Goal: Task Accomplishment & Management: Use online tool/utility

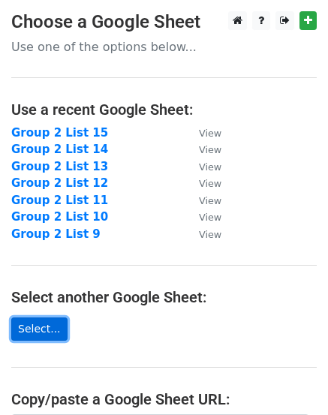
click at [29, 325] on link "Select..." at bounding box center [39, 329] width 56 height 23
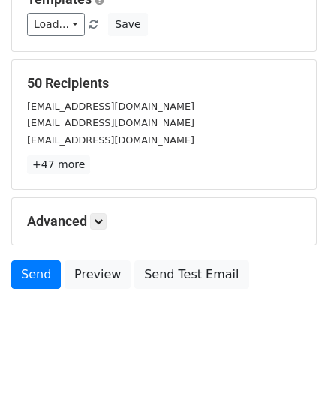
scroll to position [168, 0]
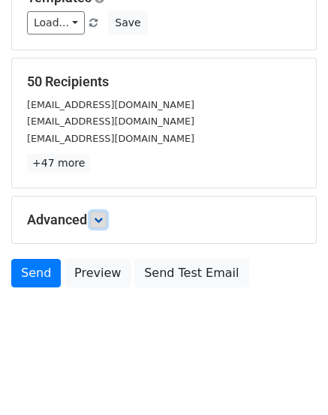
click at [107, 220] on link at bounding box center [98, 220] width 17 height 17
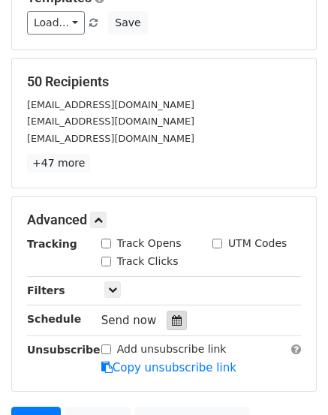
click at [172, 316] on icon at bounding box center [177, 320] width 10 height 11
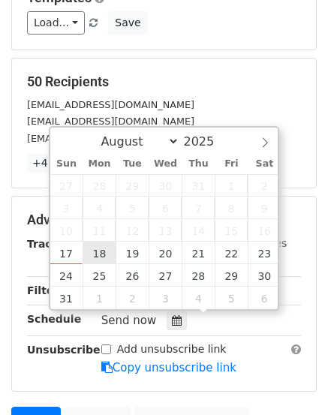
type input "2025-08-18 12:00"
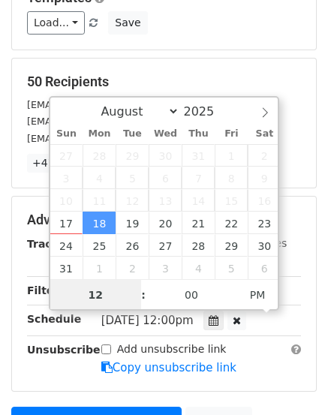
scroll to position [1, 0]
type input "06"
type input "2025-08-18 18:00"
click at [136, 288] on span at bounding box center [136, 286] width 11 height 15
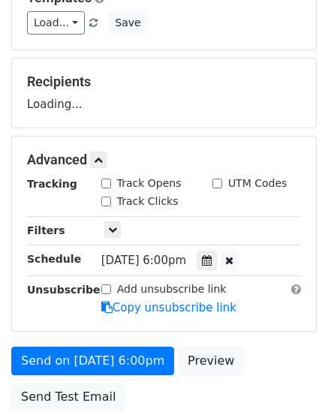
click at [318, 340] on main "New Campaign Daily emails left: 50 Google Sheet: Group 2 List 16 Variables Copy…" at bounding box center [164, 131] width 328 height 576
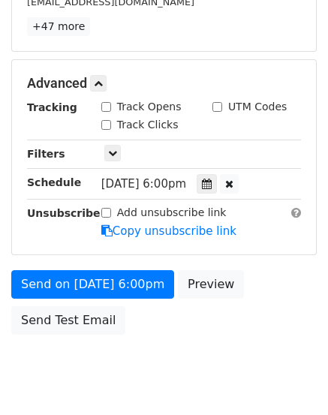
scroll to position [351, 0]
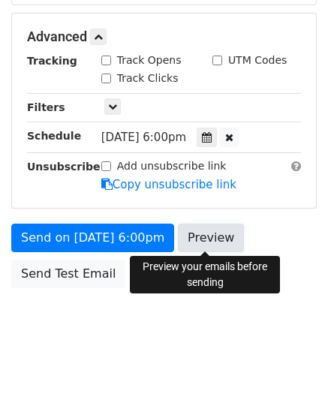
click at [198, 233] on link "Preview" at bounding box center [211, 238] width 66 height 29
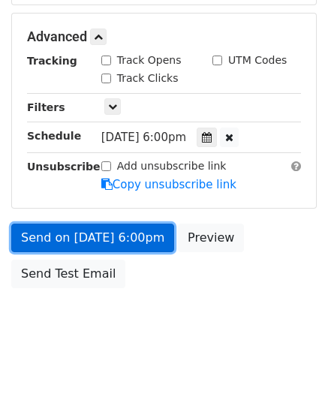
click at [68, 242] on link "Send on Aug 18 at 6:00pm" at bounding box center [92, 238] width 163 height 29
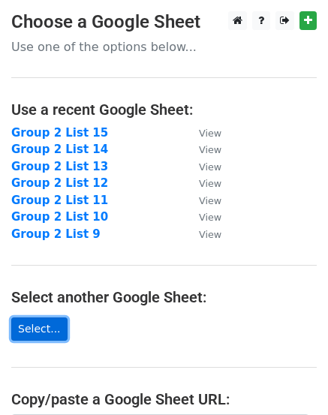
click at [38, 332] on link "Select..." at bounding box center [39, 329] width 56 height 23
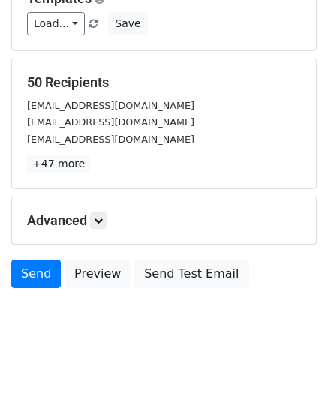
scroll to position [168, 0]
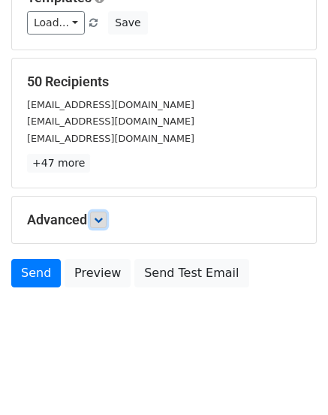
click at [96, 218] on link at bounding box center [98, 220] width 17 height 17
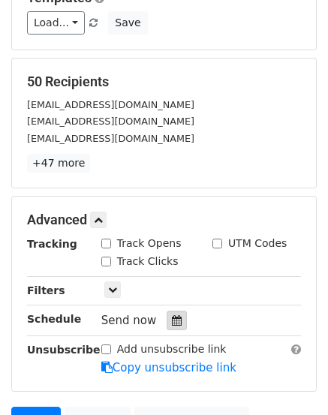
click at [167, 314] on div at bounding box center [177, 321] width 20 height 20
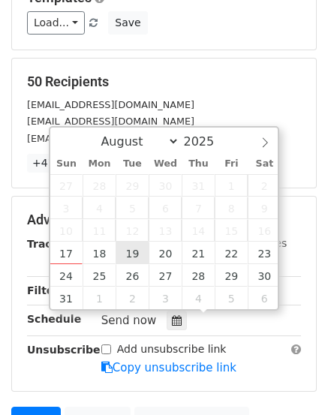
type input "2025-08-19 12:00"
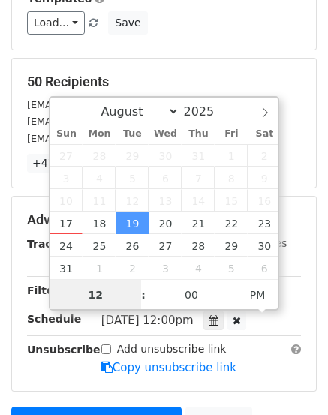
scroll to position [1, 0]
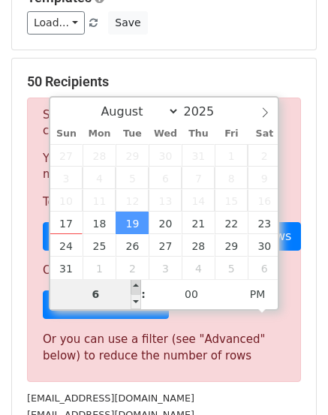
type input "06"
type input "2025-08-19 18:00"
click at [137, 285] on span at bounding box center [136, 286] width 11 height 15
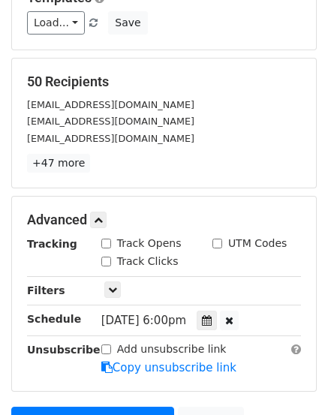
click at [322, 369] on main "New Campaign Daily emails left: 50 Google Sheet: Group 2 List 17 Variables Copy…" at bounding box center [164, 161] width 328 height 636
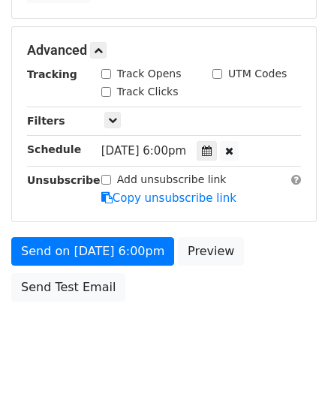
scroll to position [351, 0]
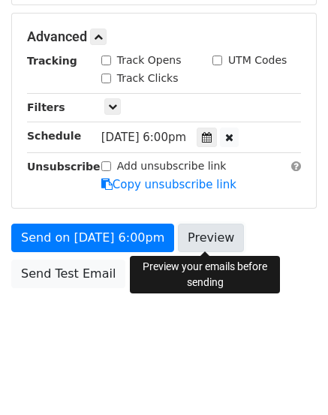
click at [204, 243] on link "Preview" at bounding box center [211, 238] width 66 height 29
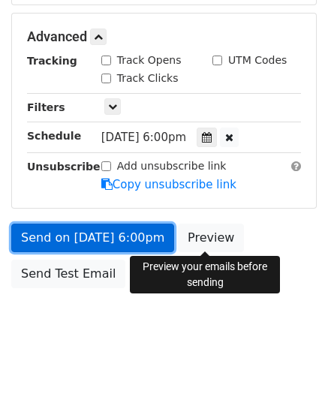
click at [75, 234] on link "Send on Aug 19 at 6:00pm" at bounding box center [92, 238] width 163 height 29
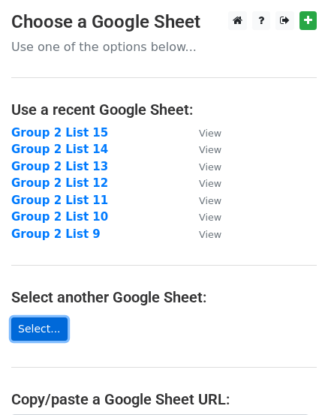
click at [35, 332] on link "Select..." at bounding box center [39, 329] width 56 height 23
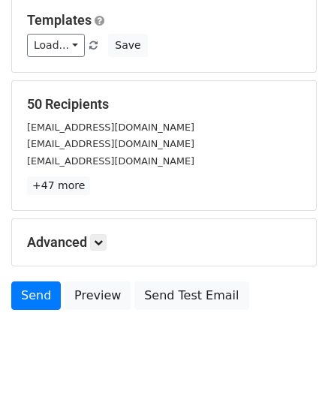
scroll to position [150, 0]
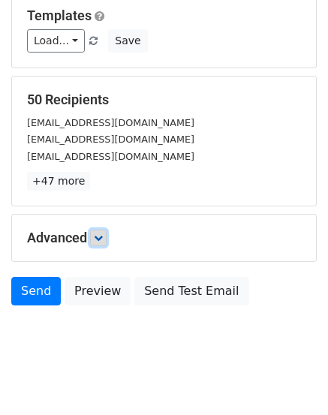
click at [103, 242] on icon at bounding box center [98, 238] width 9 height 9
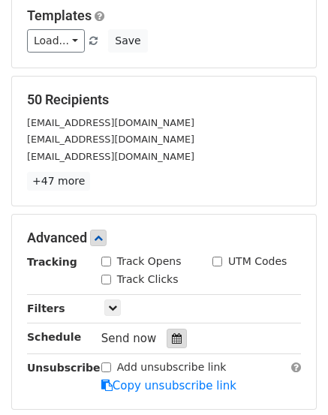
click at [172, 336] on icon at bounding box center [177, 338] width 10 height 11
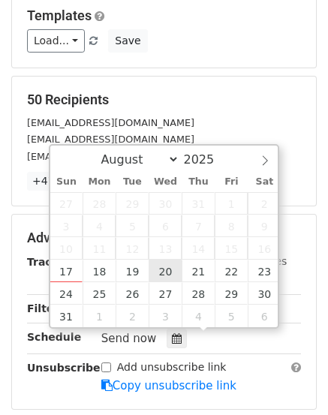
type input "2025-08-20 12:00"
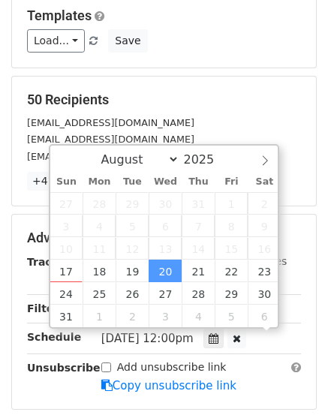
scroll to position [1, 0]
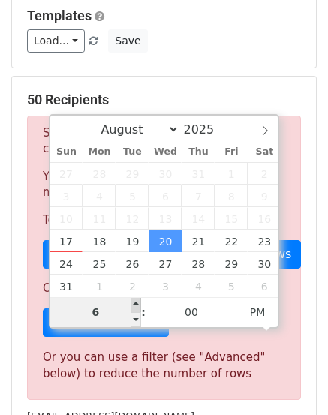
type input "06"
type input "2025-08-20 18:00"
click at [131, 303] on span at bounding box center [136, 304] width 11 height 15
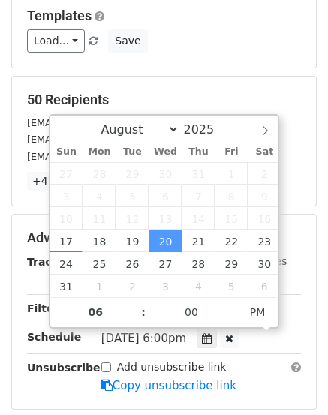
click at [324, 377] on main "New Campaign Daily emails left: 50 Google Sheet: Group 2 List 18 Variables Copy…" at bounding box center [164, 179] width 328 height 636
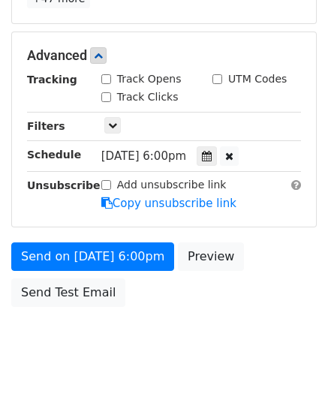
scroll to position [351, 0]
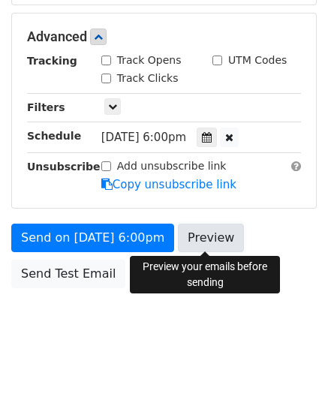
click at [219, 242] on link "Preview" at bounding box center [211, 238] width 66 height 29
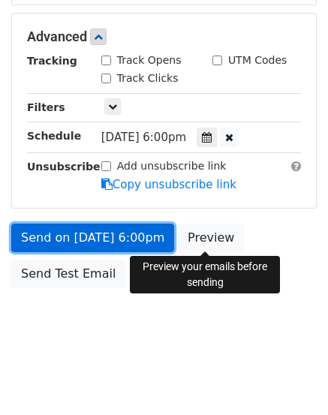
click at [64, 237] on link "Send on Aug 20 at 6:00pm" at bounding box center [92, 238] width 163 height 29
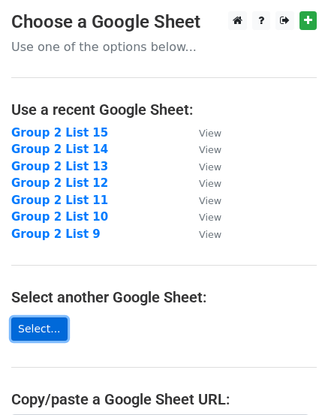
click at [37, 332] on link "Select..." at bounding box center [39, 329] width 56 height 23
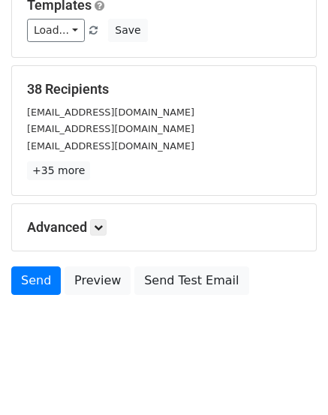
scroll to position [168, 0]
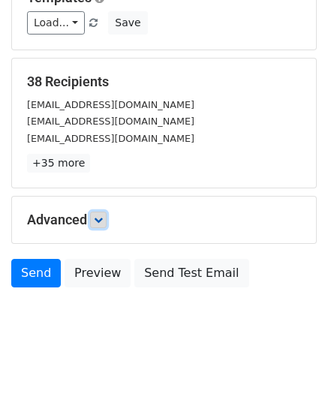
click at [98, 220] on icon at bounding box center [98, 220] width 9 height 9
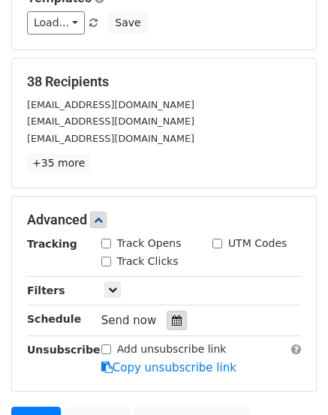
click at [172, 318] on icon at bounding box center [177, 320] width 10 height 11
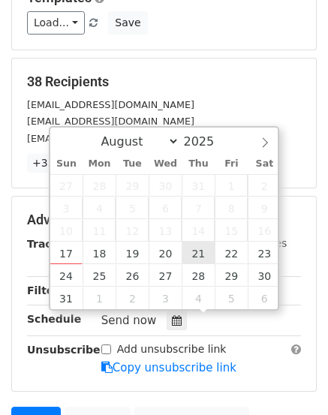
type input "[DATE] 12:00"
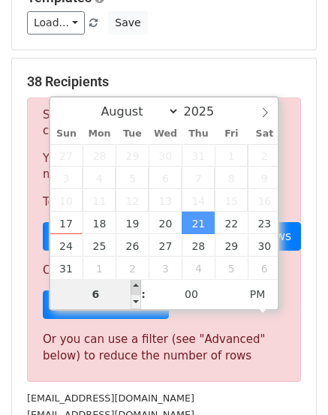
type input "06"
type input "[DATE] 18:00"
click at [134, 282] on span at bounding box center [136, 286] width 11 height 15
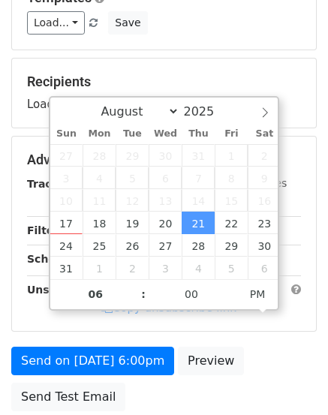
click at [312, 365] on div "Send on [DATE] 6:00pm Preview Send Test Email" at bounding box center [164, 383] width 328 height 72
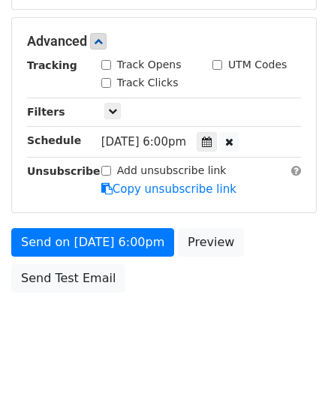
scroll to position [351, 0]
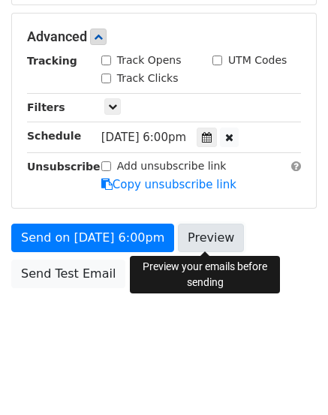
click at [203, 246] on link "Preview" at bounding box center [211, 238] width 66 height 29
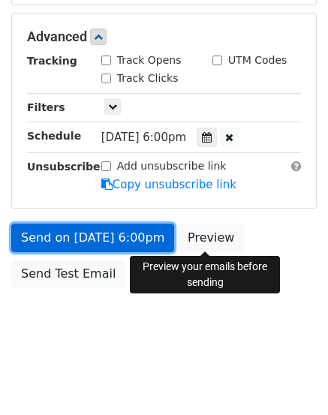
click at [33, 233] on link "Send on [DATE] 6:00pm" at bounding box center [92, 238] width 163 height 29
